Goal: Transaction & Acquisition: Purchase product/service

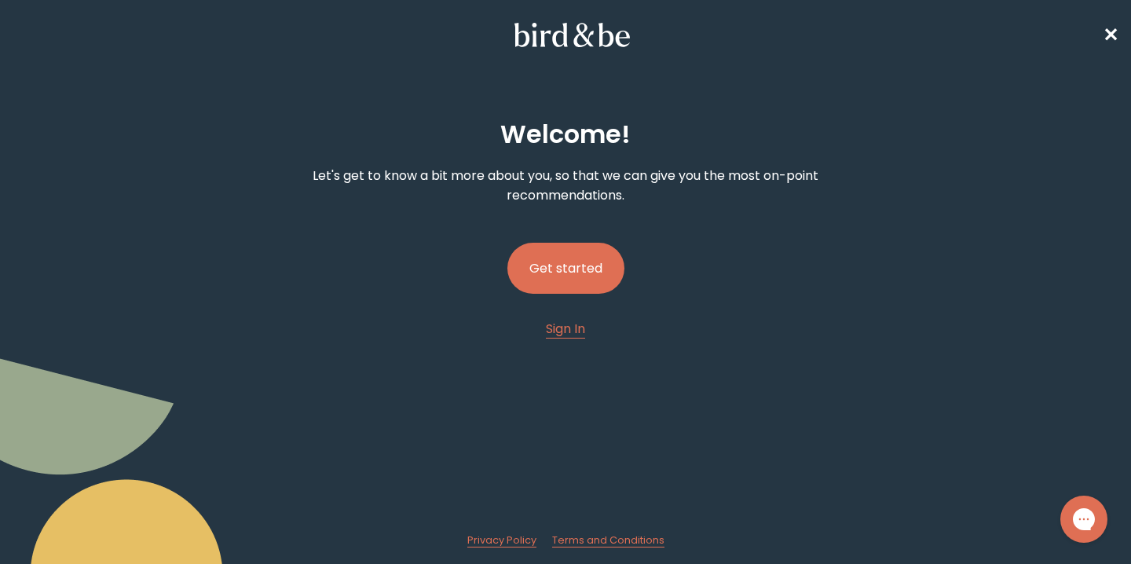
click at [566, 267] on button "Get started" at bounding box center [566, 268] width 117 height 51
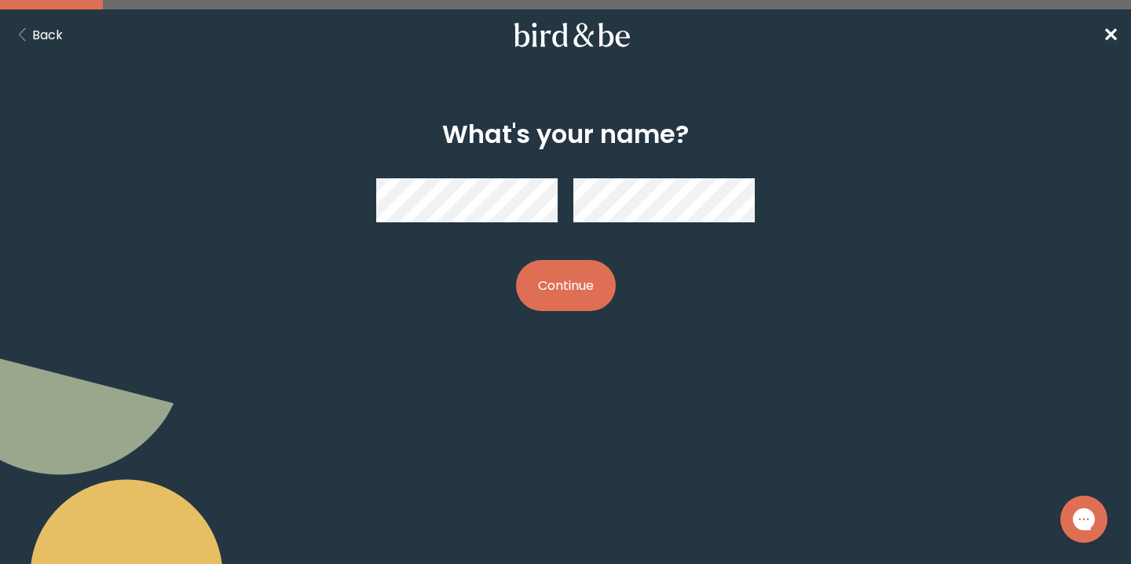
click at [48, 35] on button "Back" at bounding box center [38, 35] width 50 height 20
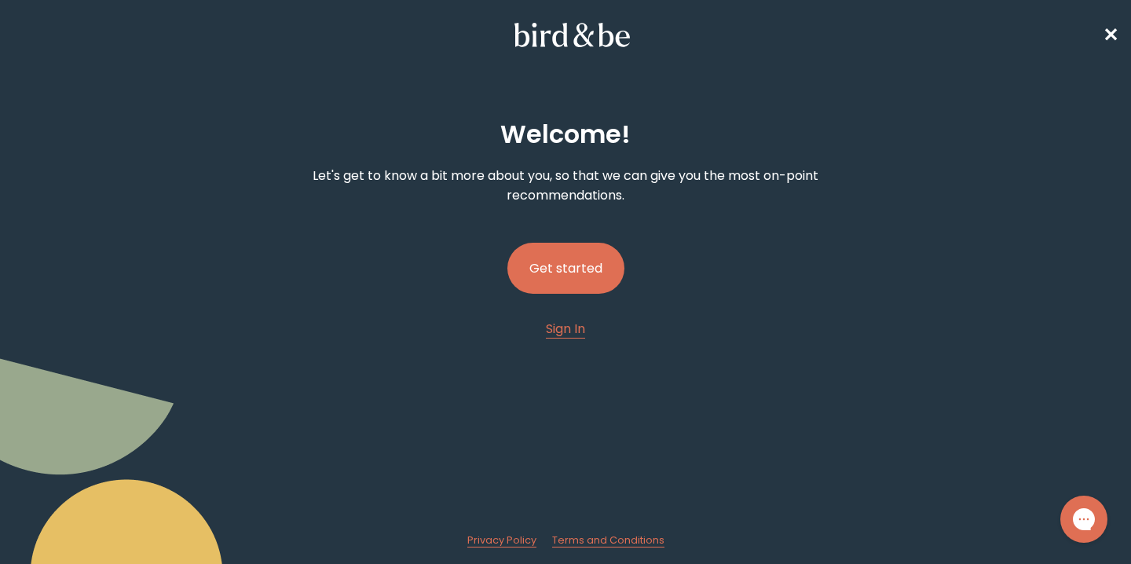
click at [567, 272] on button "Get started" at bounding box center [566, 268] width 117 height 51
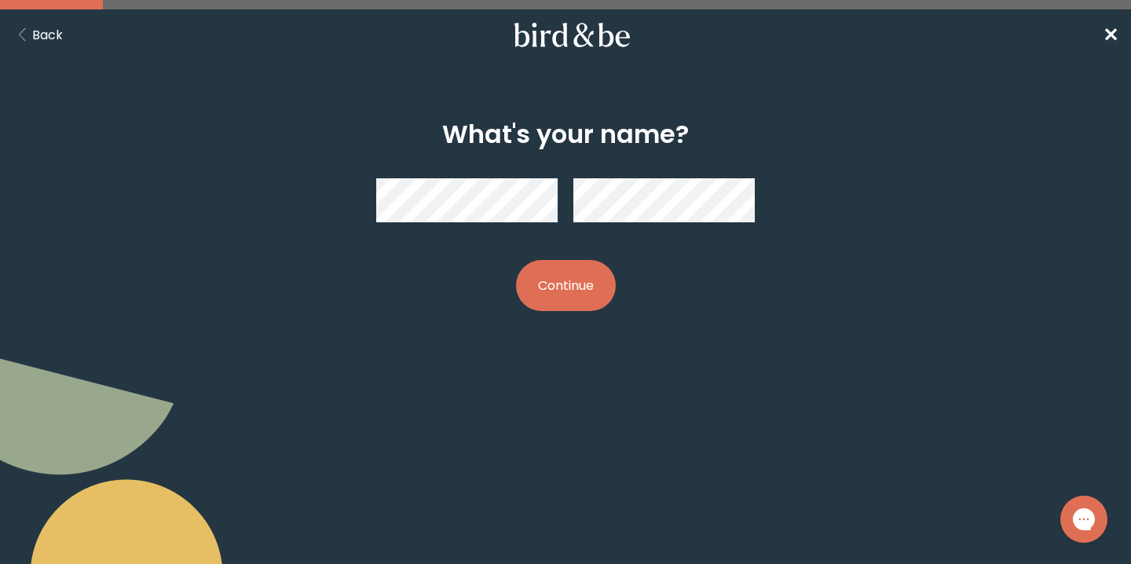
click at [552, 287] on button "Continue" at bounding box center [566, 285] width 100 height 51
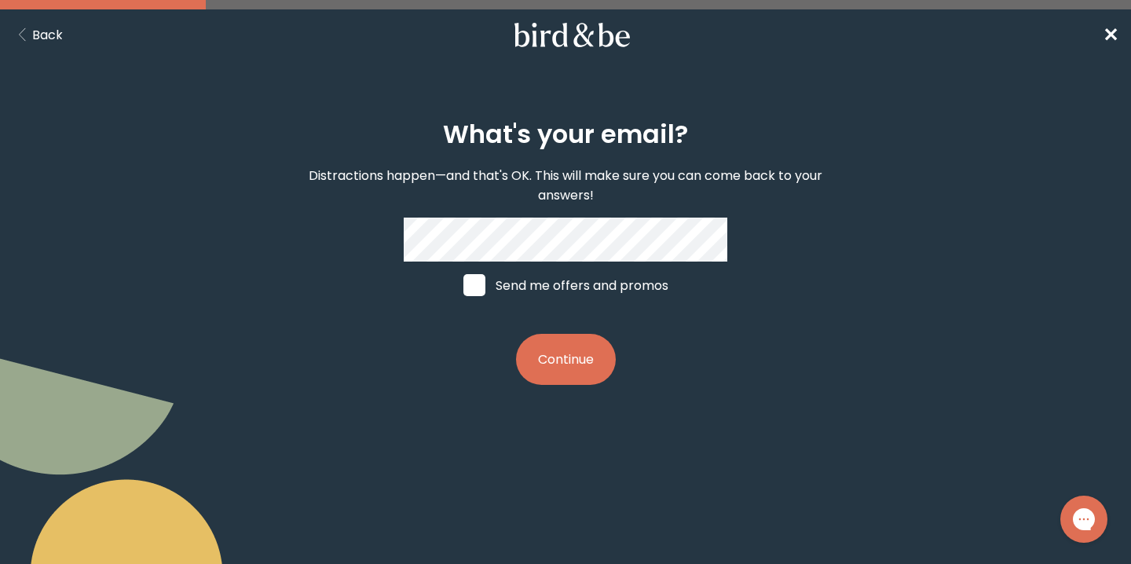
click at [574, 369] on button "Continue" at bounding box center [566, 359] width 100 height 51
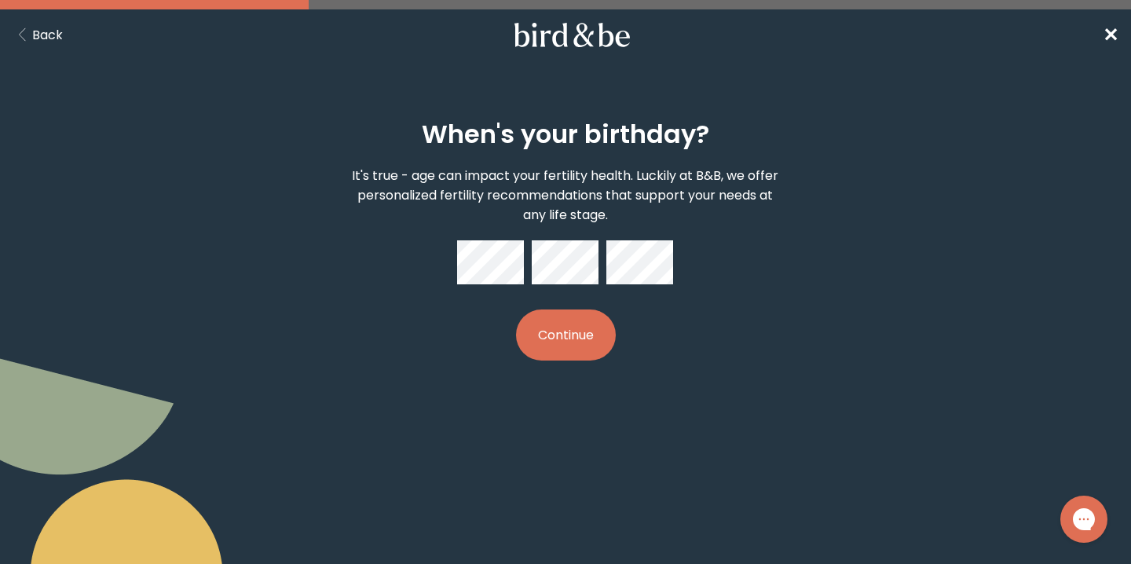
click at [592, 346] on button "Continue" at bounding box center [566, 335] width 100 height 51
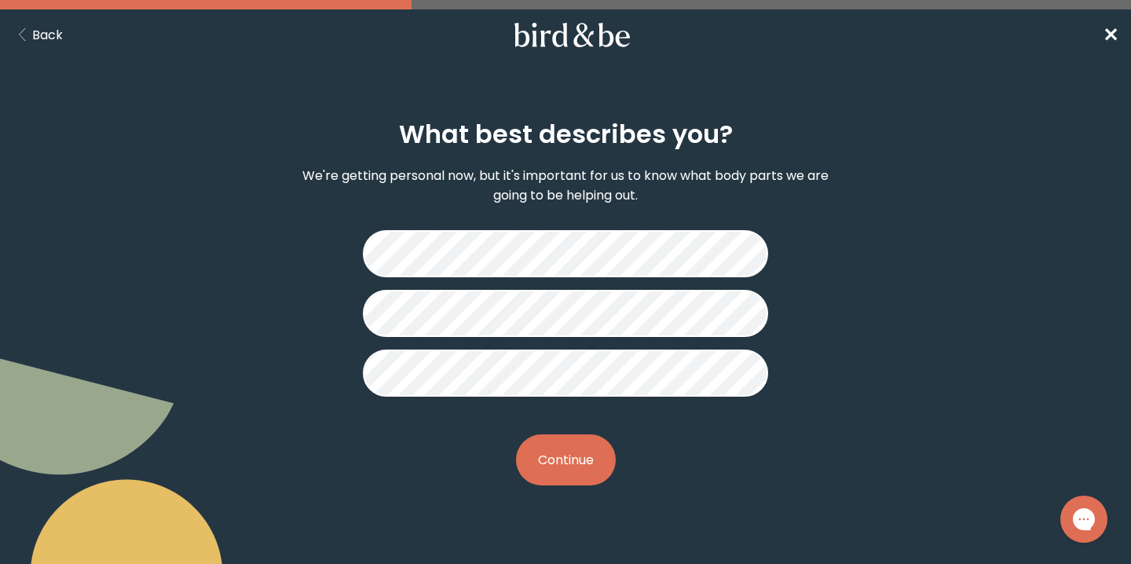
click at [572, 480] on button "Continue" at bounding box center [566, 460] width 100 height 51
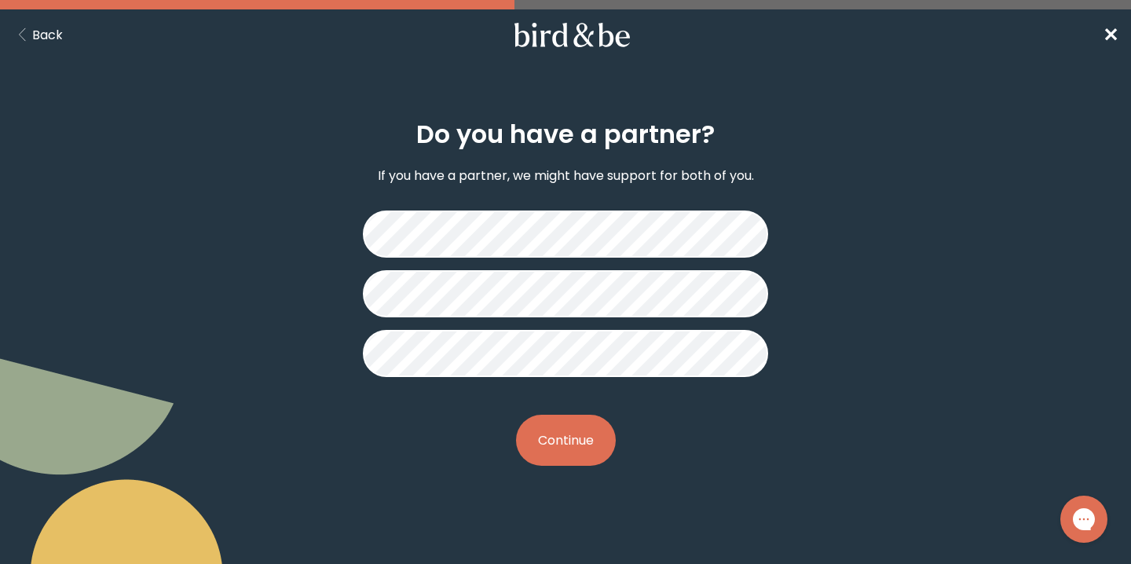
click at [552, 423] on button "Continue" at bounding box center [566, 440] width 100 height 51
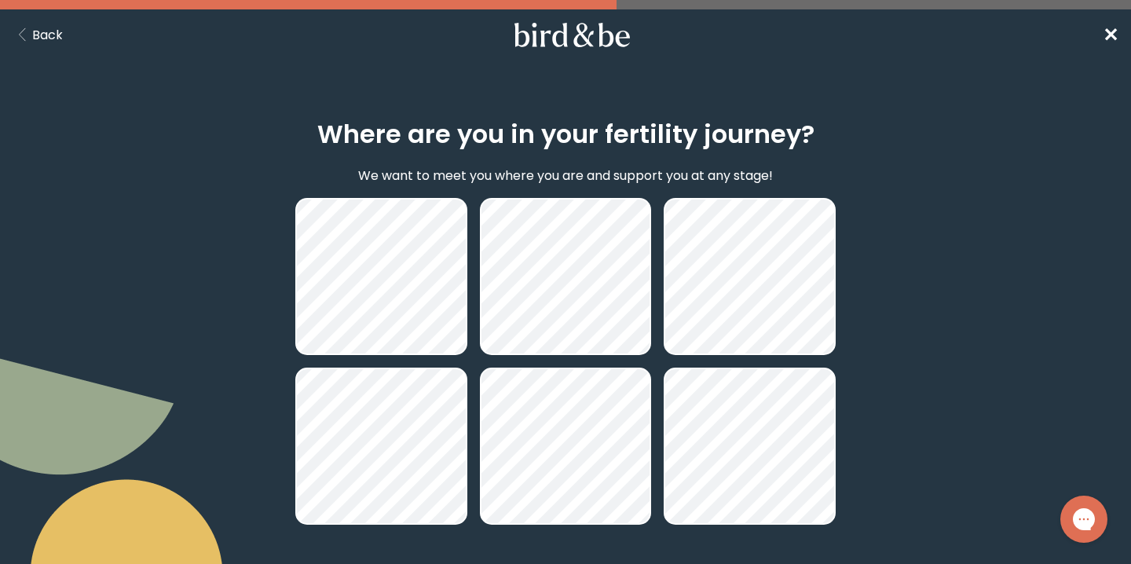
scroll to position [134, 0]
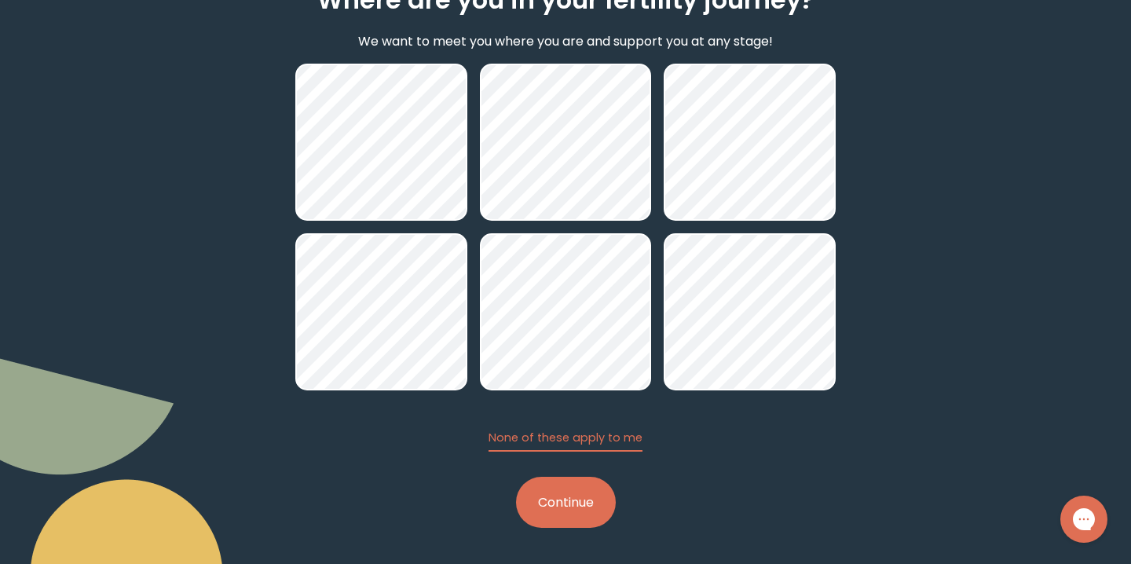
click at [563, 497] on button "Continue" at bounding box center [566, 502] width 100 height 51
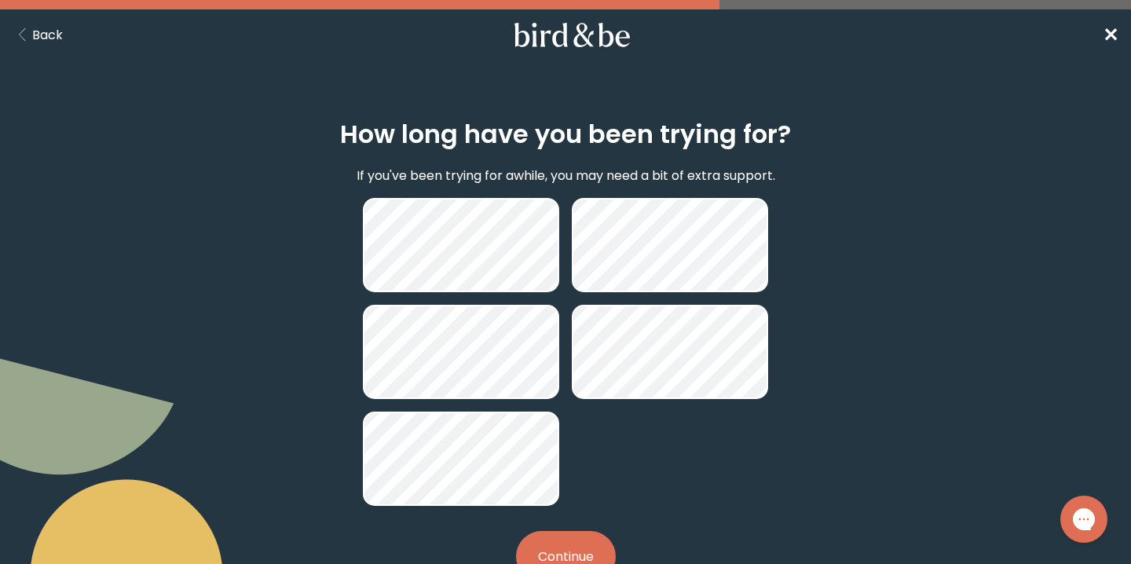
click at [50, 33] on button "Back" at bounding box center [38, 35] width 50 height 20
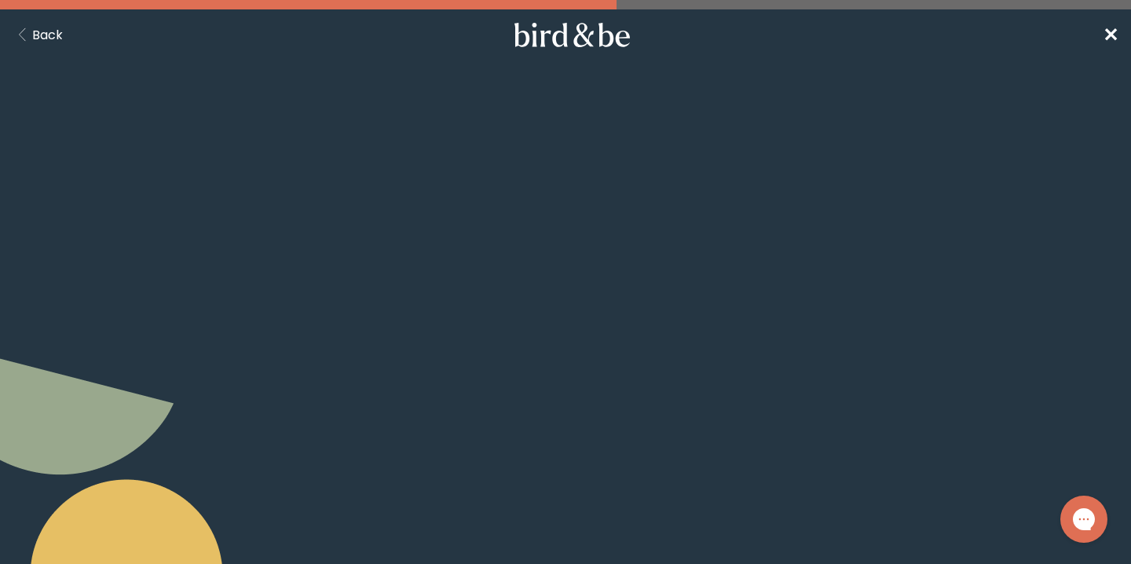
scroll to position [134, 0]
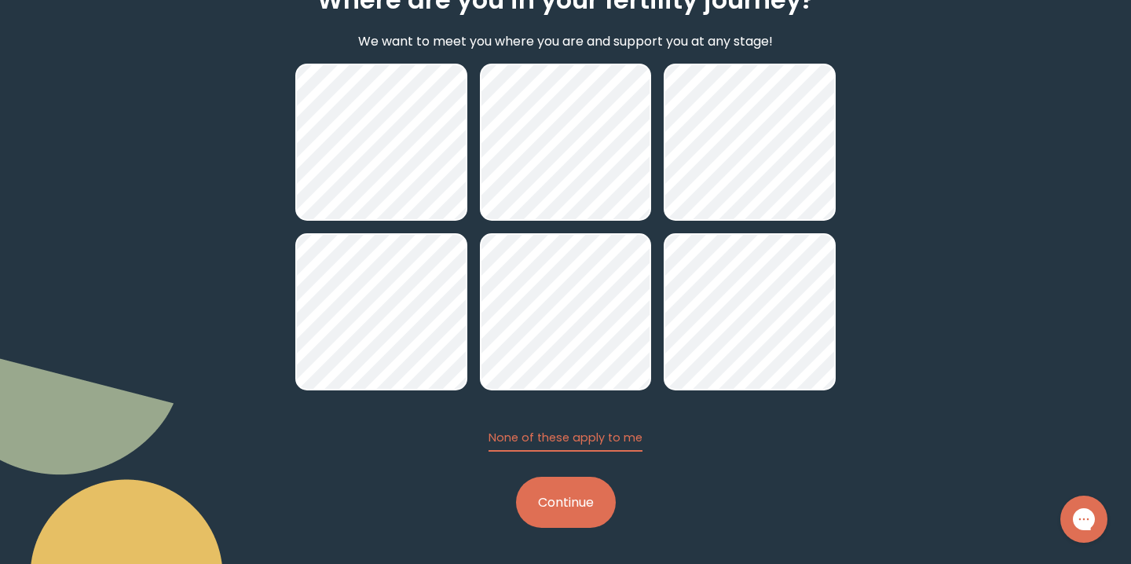
click at [590, 495] on button "Continue" at bounding box center [566, 502] width 100 height 51
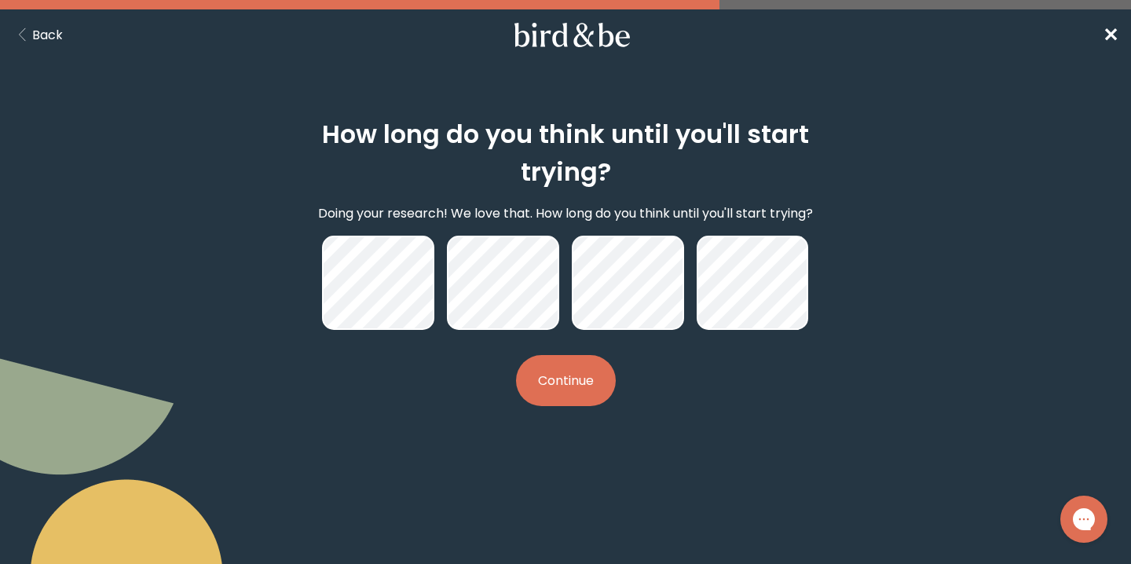
click at [568, 389] on button "Continue" at bounding box center [566, 380] width 100 height 51
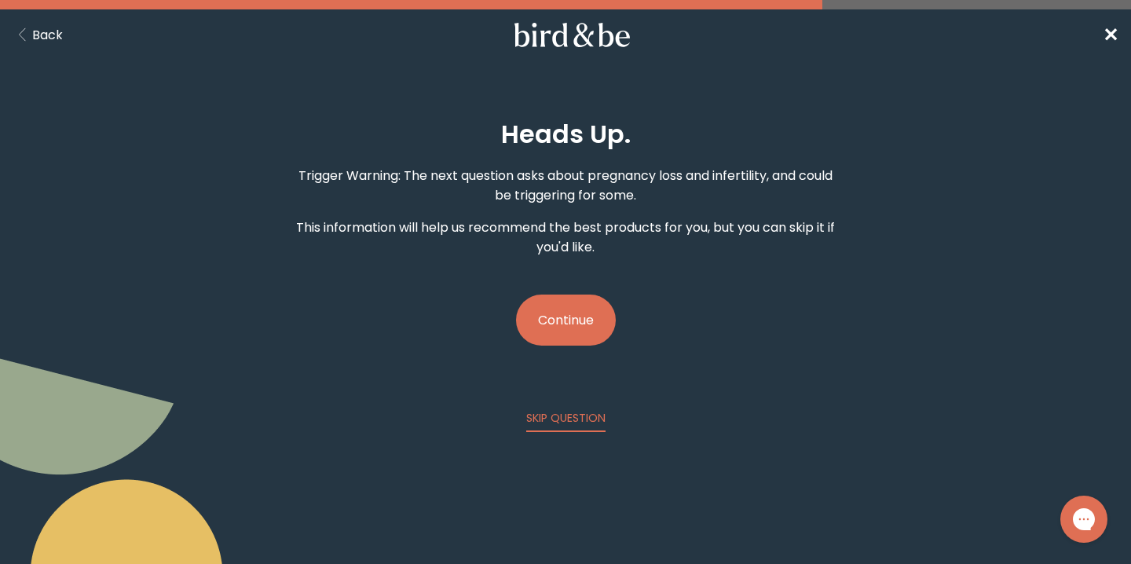
click at [561, 332] on button "Continue" at bounding box center [566, 320] width 100 height 51
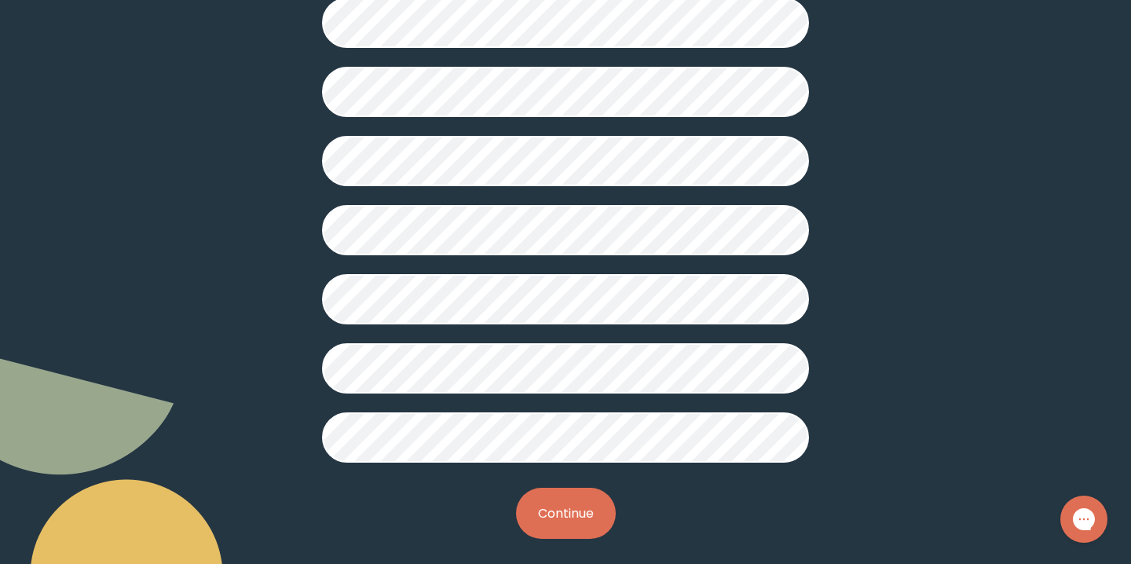
scroll to position [424, 0]
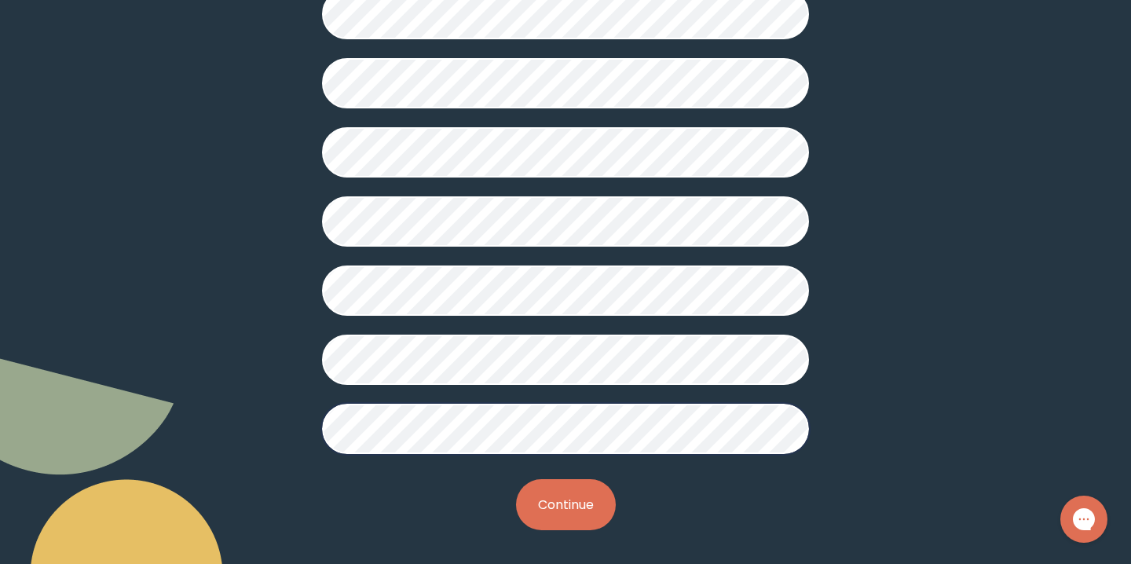
click at [568, 510] on button "Continue" at bounding box center [566, 504] width 100 height 51
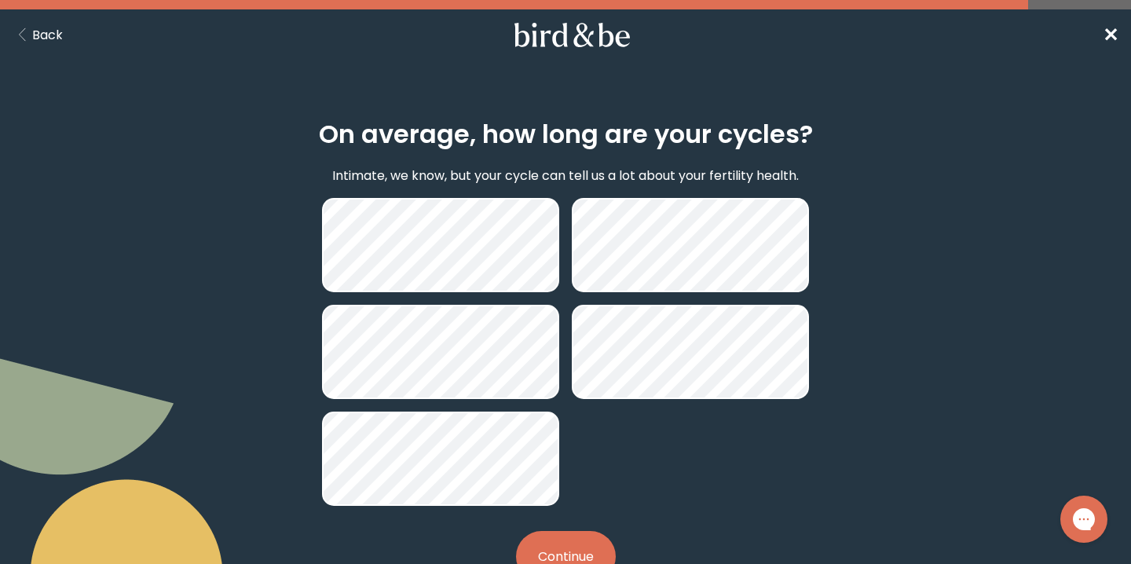
click at [556, 544] on button "Continue" at bounding box center [566, 556] width 100 height 51
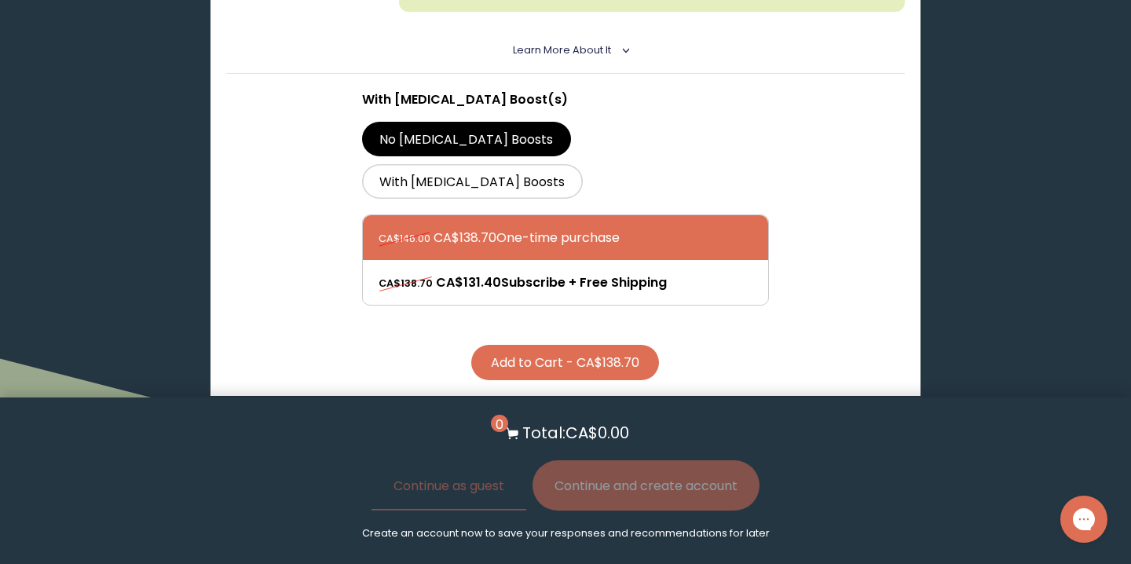
scroll to position [614, 0]
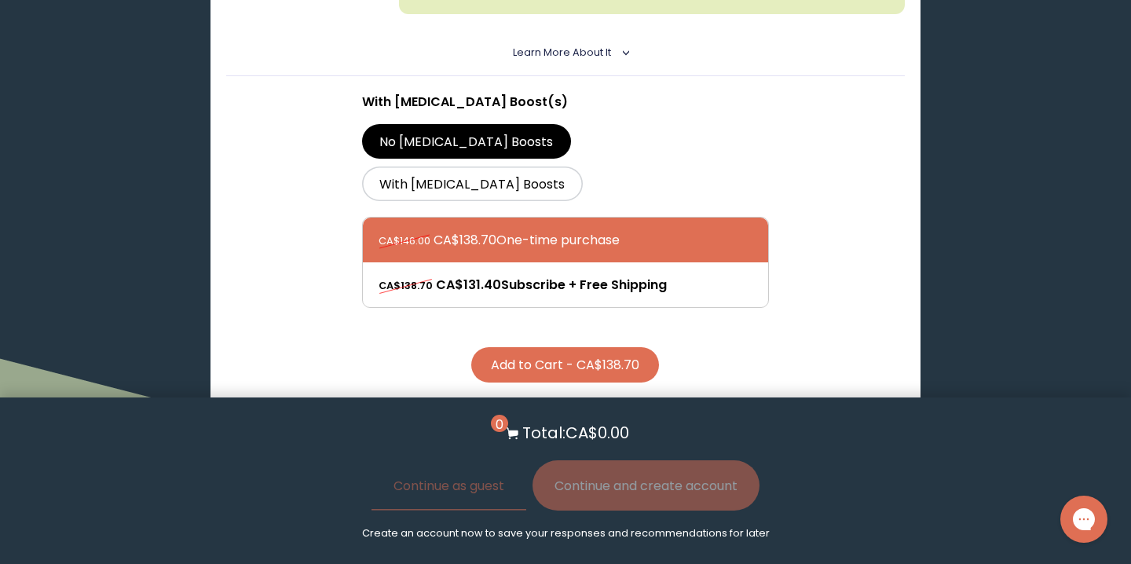
click at [528, 347] on button "Add to Cart - CA$138.70" at bounding box center [565, 364] width 188 height 35
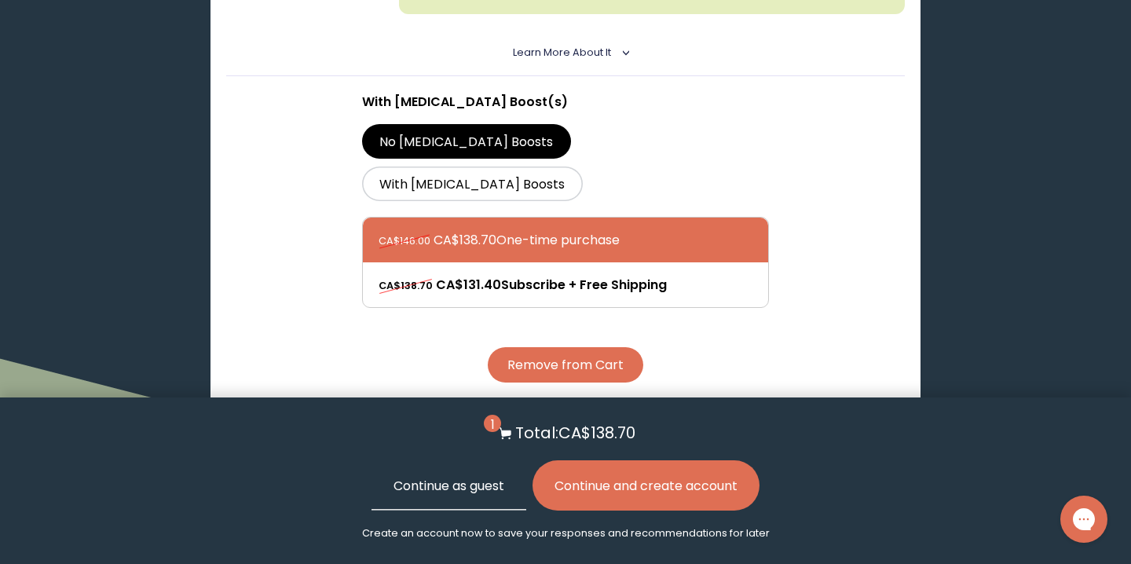
click at [475, 489] on button "Continue as guest" at bounding box center [449, 485] width 155 height 50
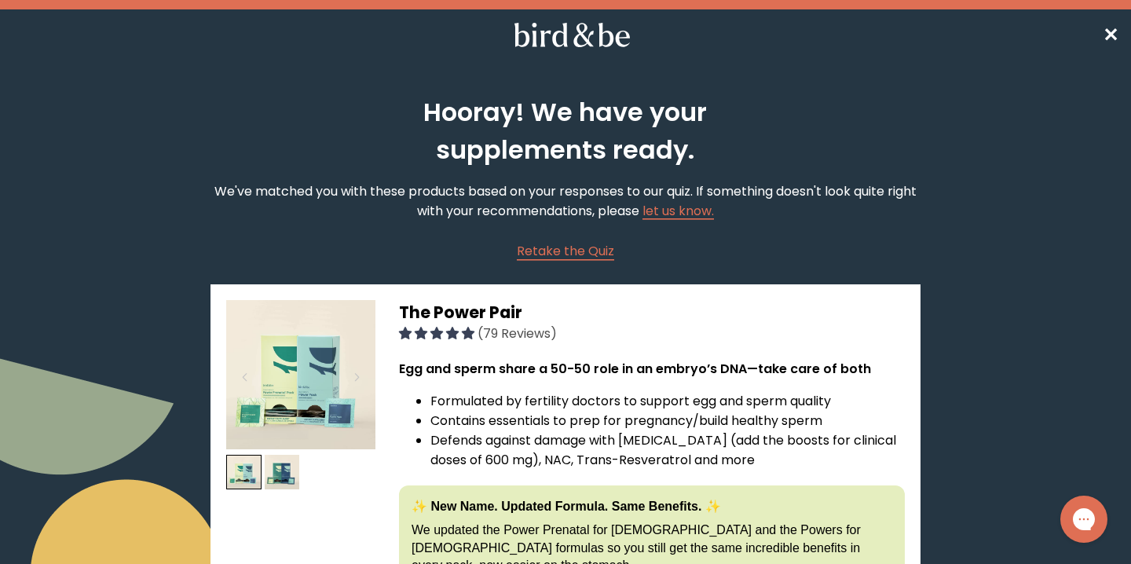
click at [486, 338] on span "(79 Reviews)" at bounding box center [517, 334] width 79 height 18
click at [450, 334] on span "4.92 stars" at bounding box center [454, 333] width 16 height 13
